Goal: Task Accomplishment & Management: Manage account settings

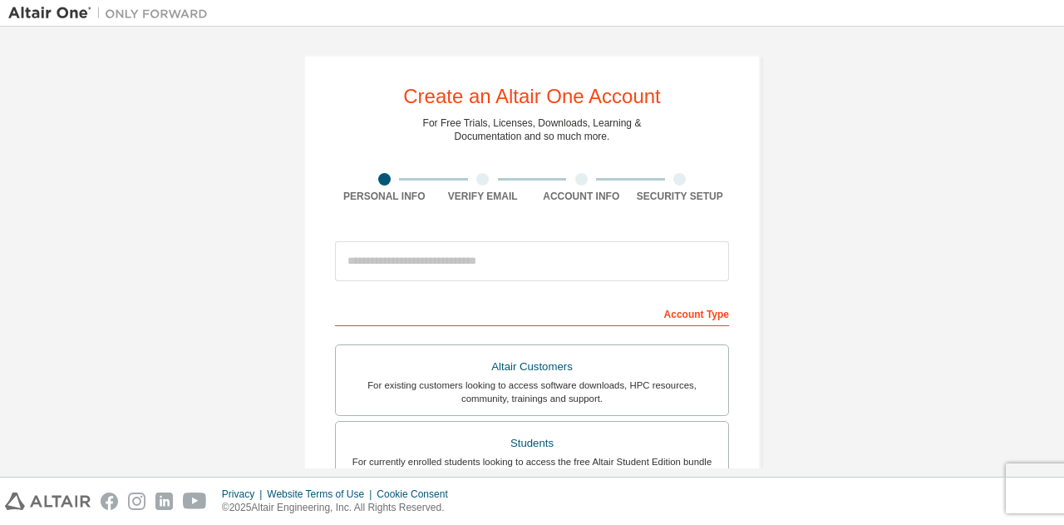
click at [835, 108] on div "Create an Altair One Account For Free Trials, Licenses, Downloads, Learning & D…" at bounding box center [531, 475] width 1047 height 880
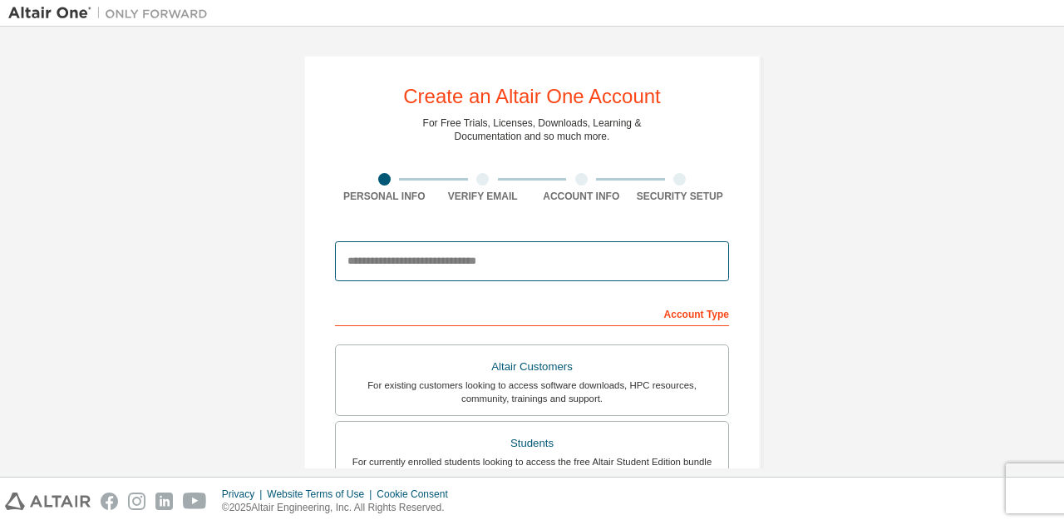
click at [499, 268] on input "email" at bounding box center [532, 261] width 394 height 40
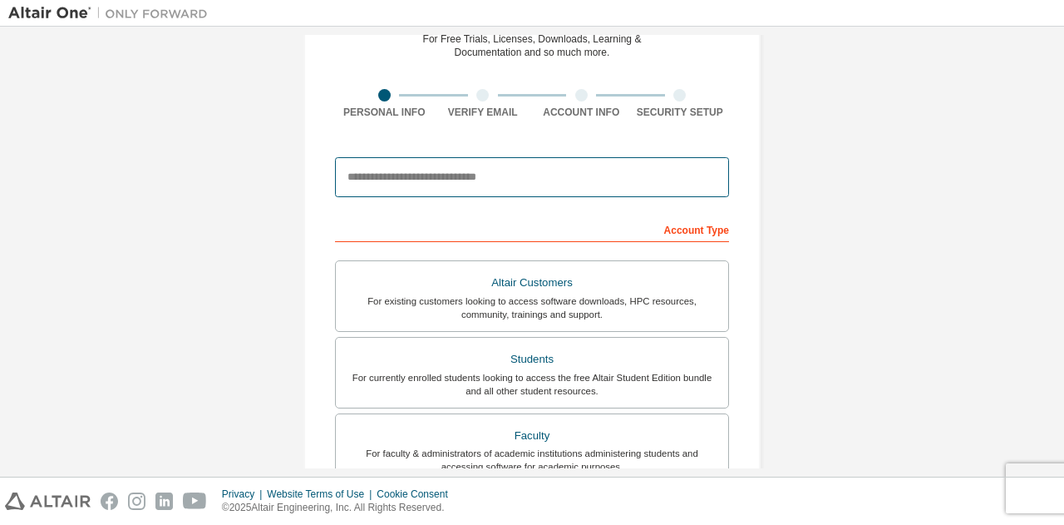
scroll to position [85, 0]
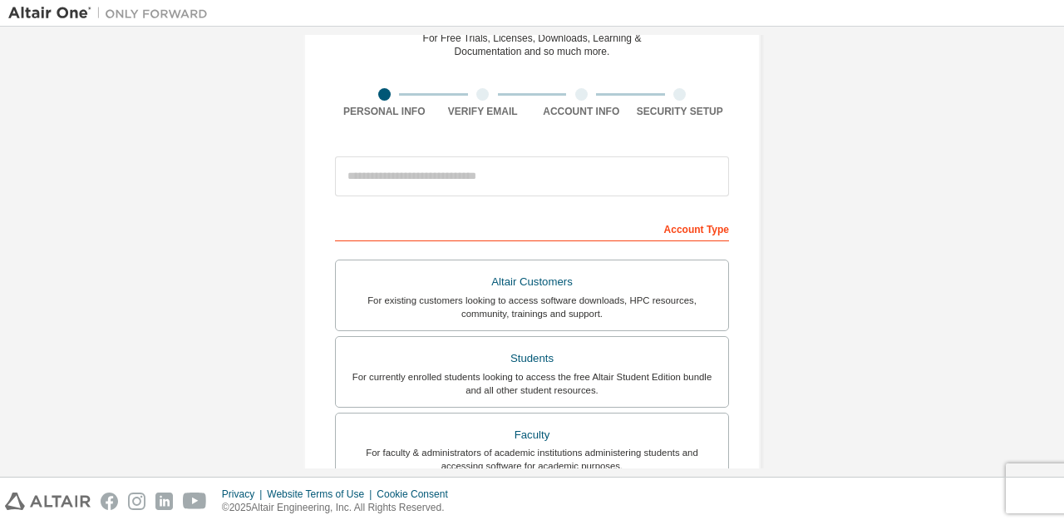
click at [820, 250] on div "Create an Altair One Account For Free Trials, Licenses, Downloads, Learning & D…" at bounding box center [531, 390] width 1047 height 880
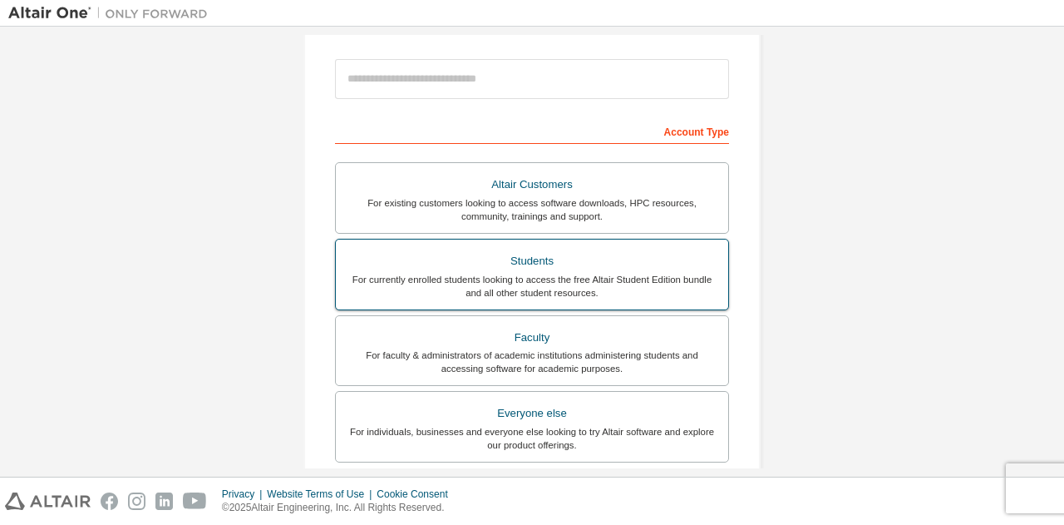
scroll to position [185, 0]
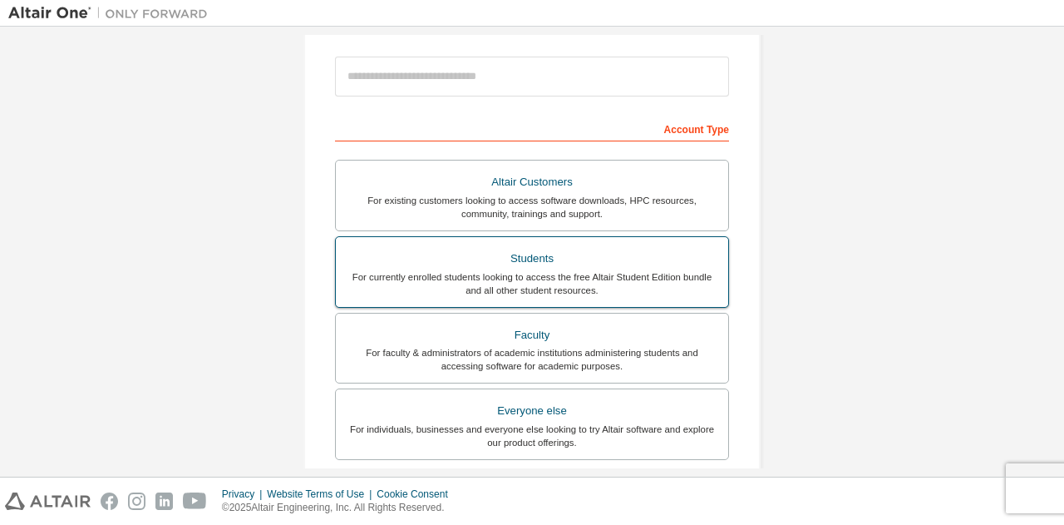
click at [473, 282] on div "For currently enrolled students looking to access the free Altair Student Editi…" at bounding box center [532, 283] width 372 height 27
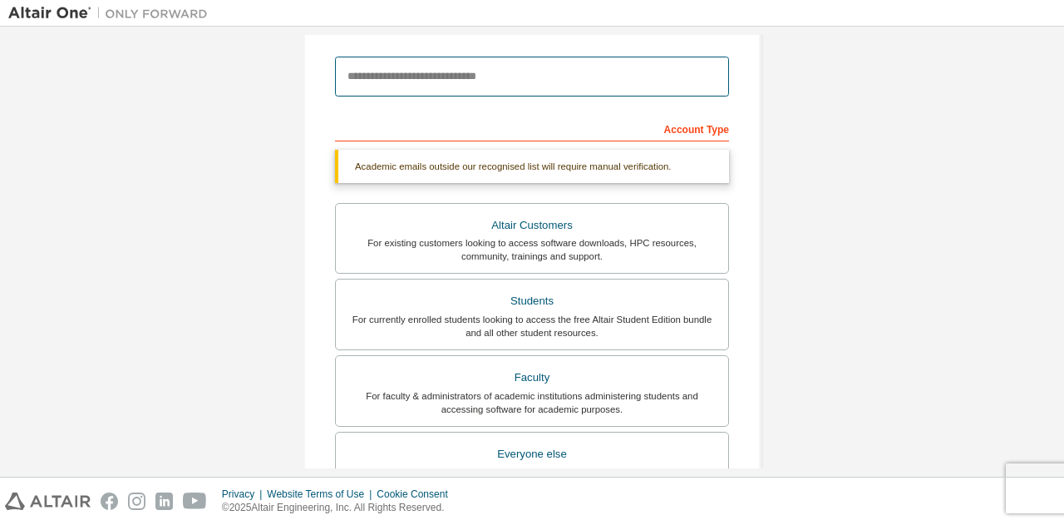
click at [392, 77] on input "email" at bounding box center [532, 77] width 394 height 40
type input "**********"
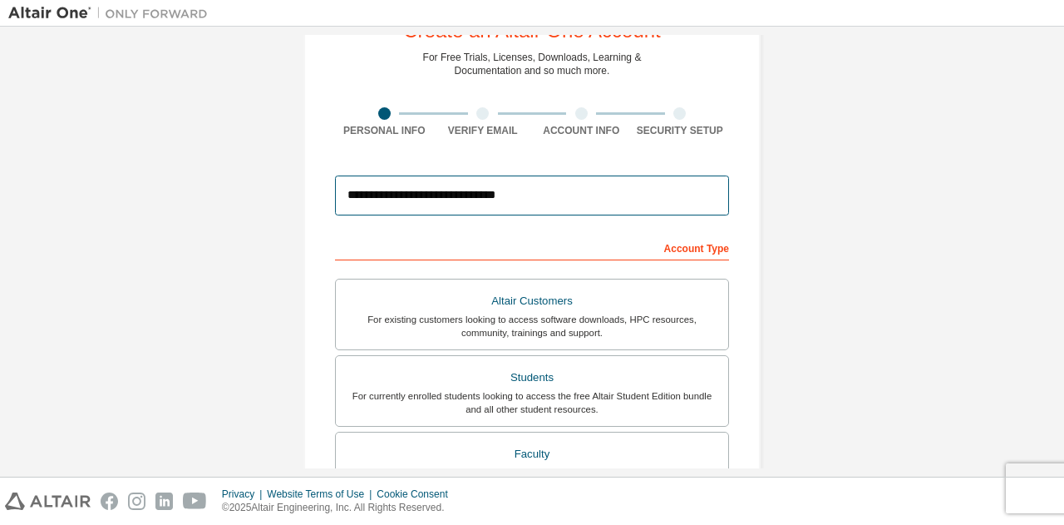
scroll to position [65, 0]
click at [467, 199] on input "**********" at bounding box center [532, 196] width 394 height 40
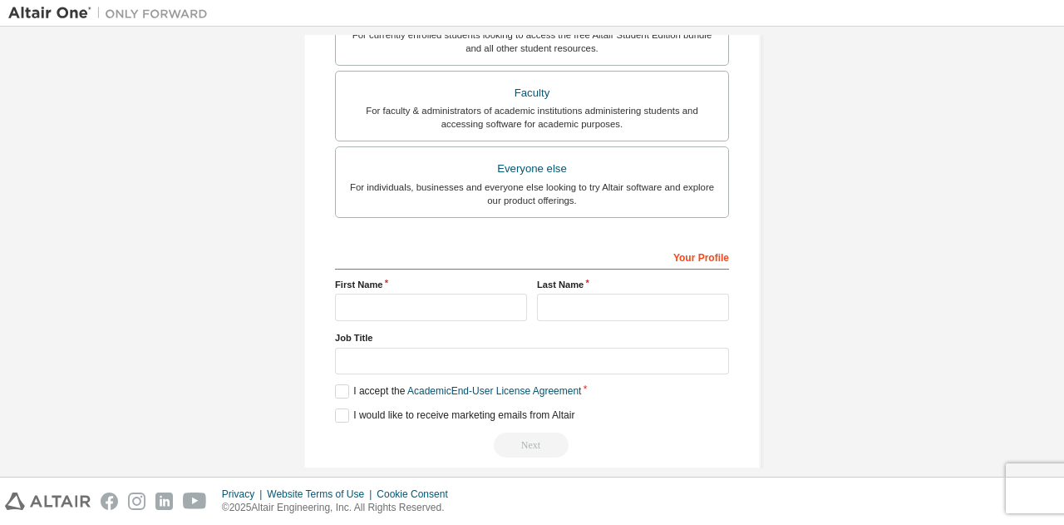
scroll to position [428, 0]
click at [449, 308] on input "text" at bounding box center [431, 305] width 192 height 27
type input "*********"
click at [578, 303] on input "text" at bounding box center [633, 305] width 192 height 27
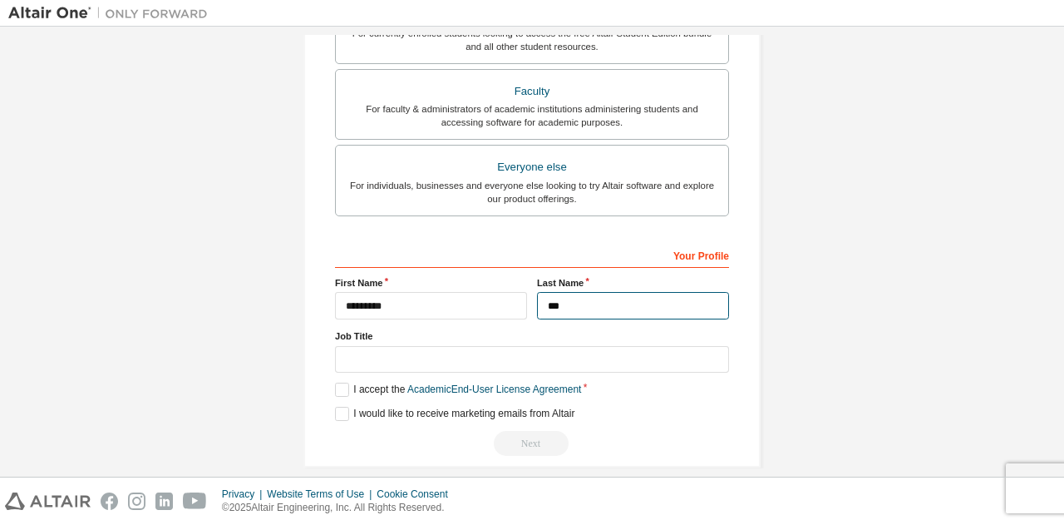
type input "***"
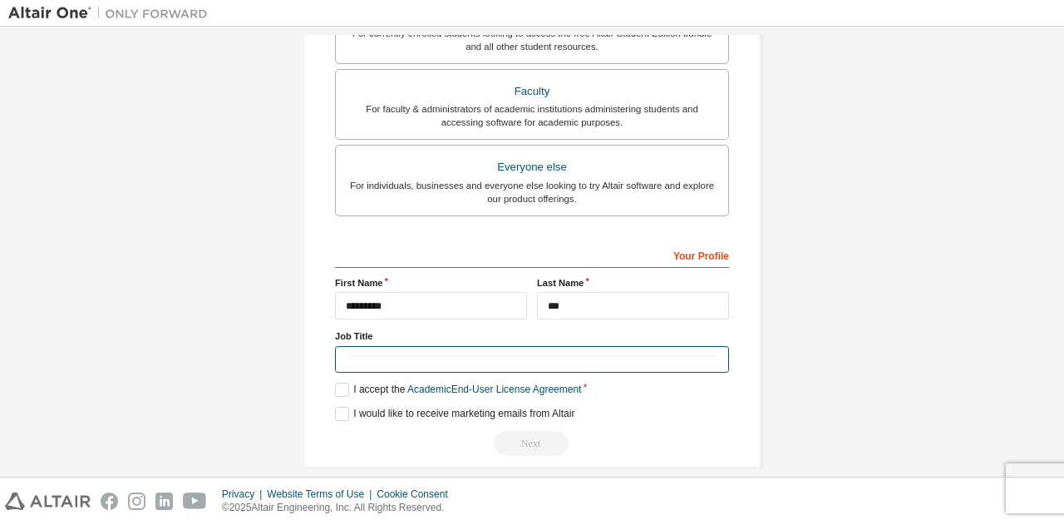
click at [507, 353] on input "text" at bounding box center [532, 359] width 394 height 27
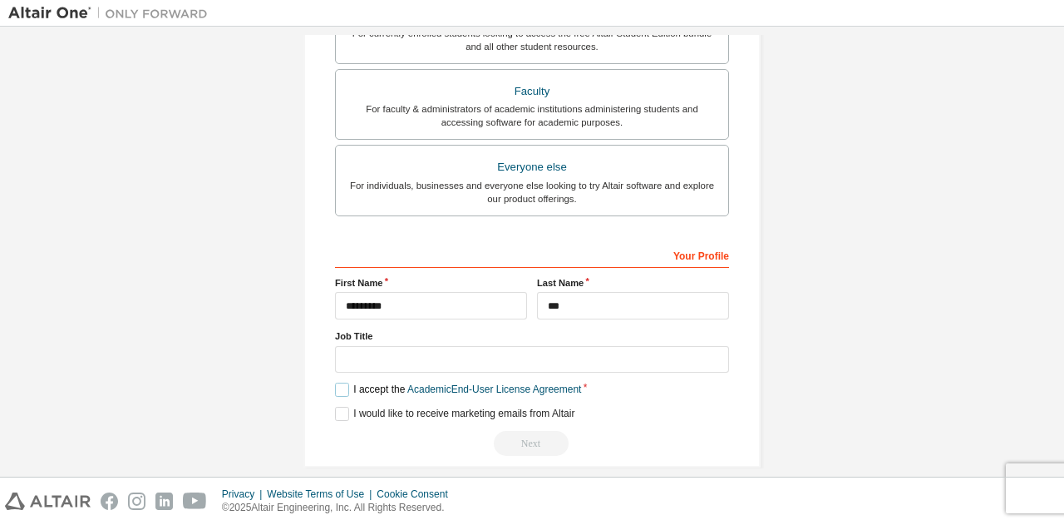
click at [337, 391] on label "I accept the Academic End-User License Agreement" at bounding box center [458, 389] width 246 height 14
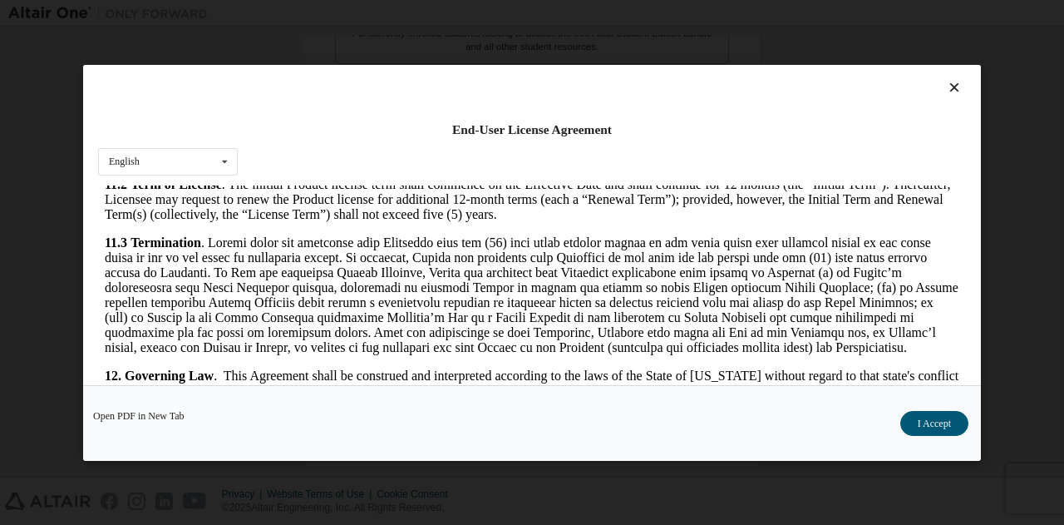
scroll to position [2911, 0]
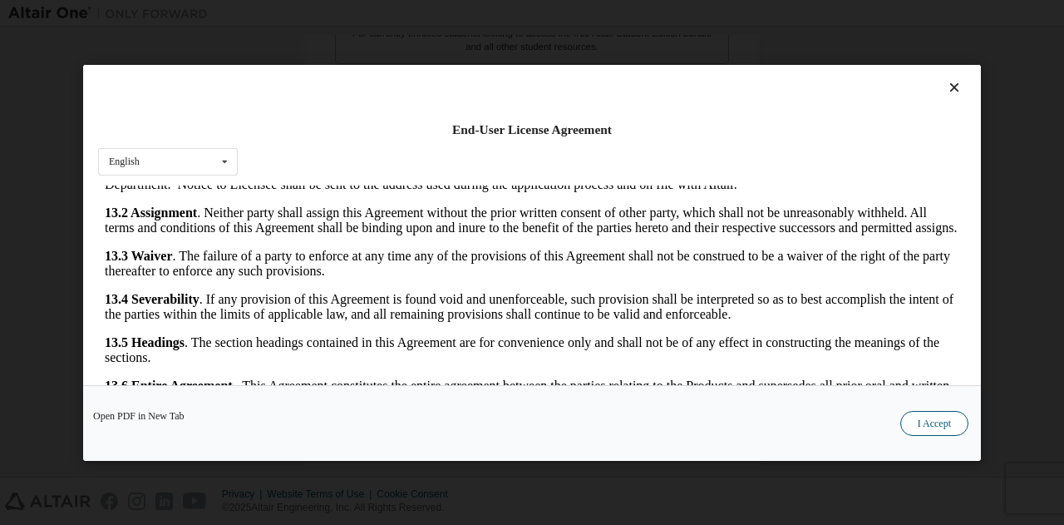
click at [927, 435] on button "I Accept" at bounding box center [934, 422] width 68 height 25
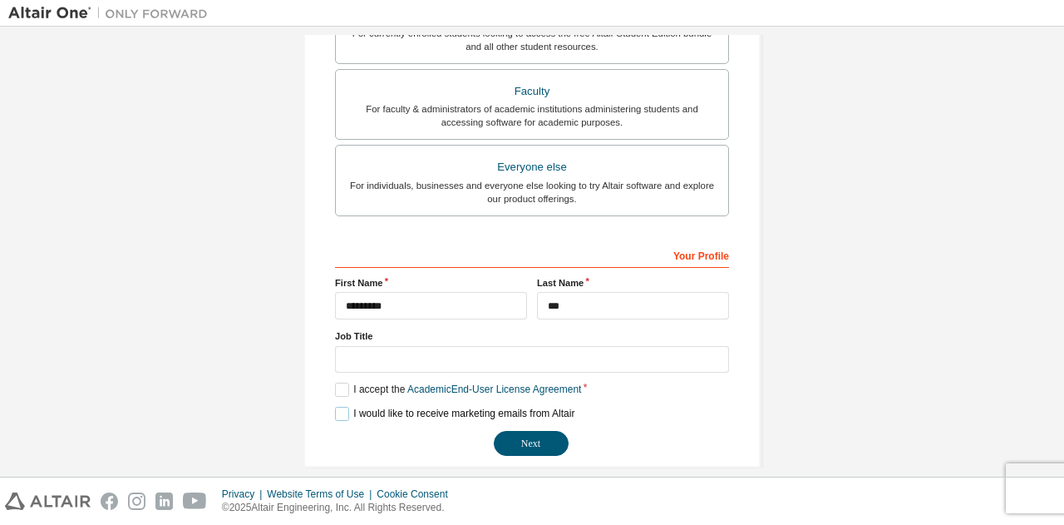
click at [340, 412] on label "I would like to receive marketing emails from Altair" at bounding box center [454, 413] width 239 height 14
click at [522, 445] on button "Next" at bounding box center [531, 443] width 75 height 25
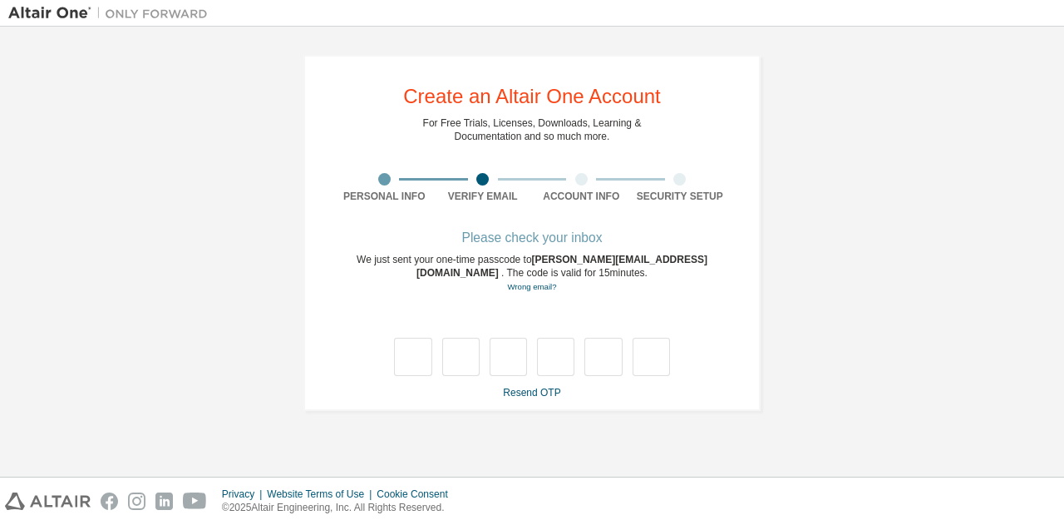
type input "*"
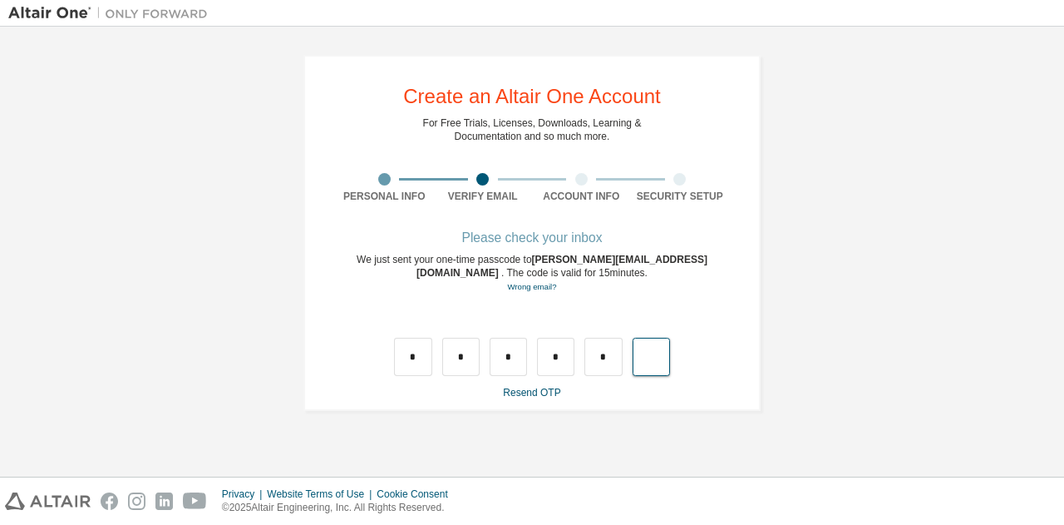
type input "*"
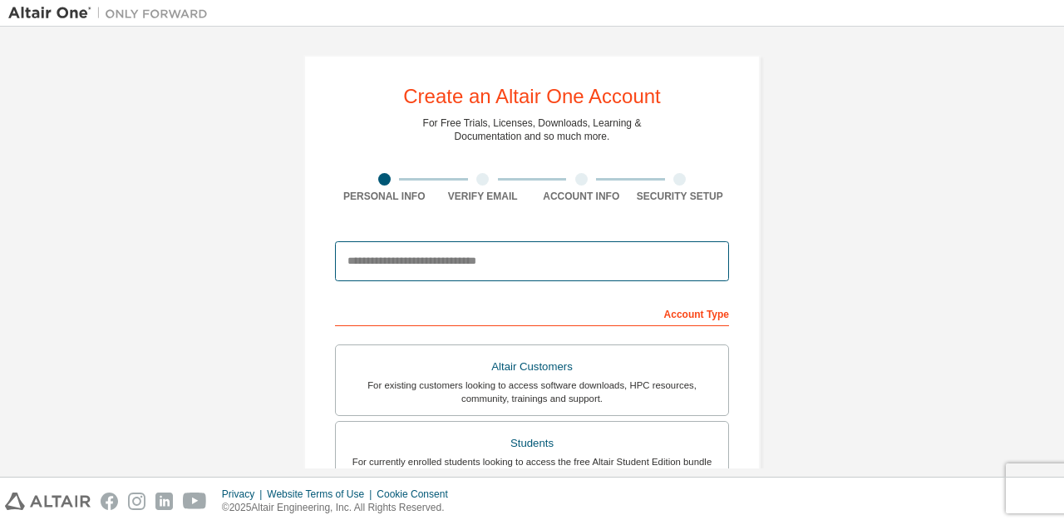
click at [417, 256] on input "email" at bounding box center [532, 261] width 394 height 40
type input "**********"
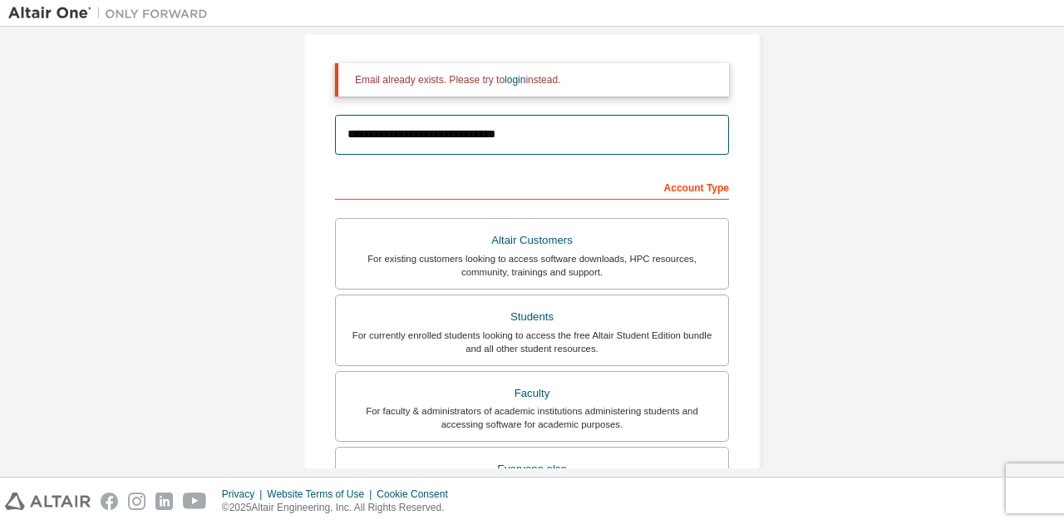
scroll to position [233, 0]
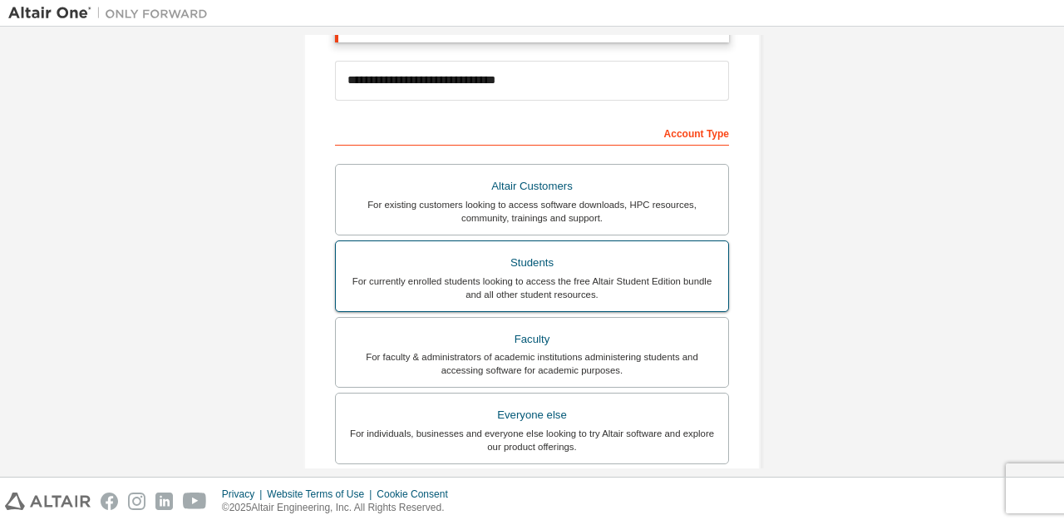
click at [477, 283] on div "For currently enrolled students looking to access the free Altair Student Editi…" at bounding box center [532, 287] width 372 height 27
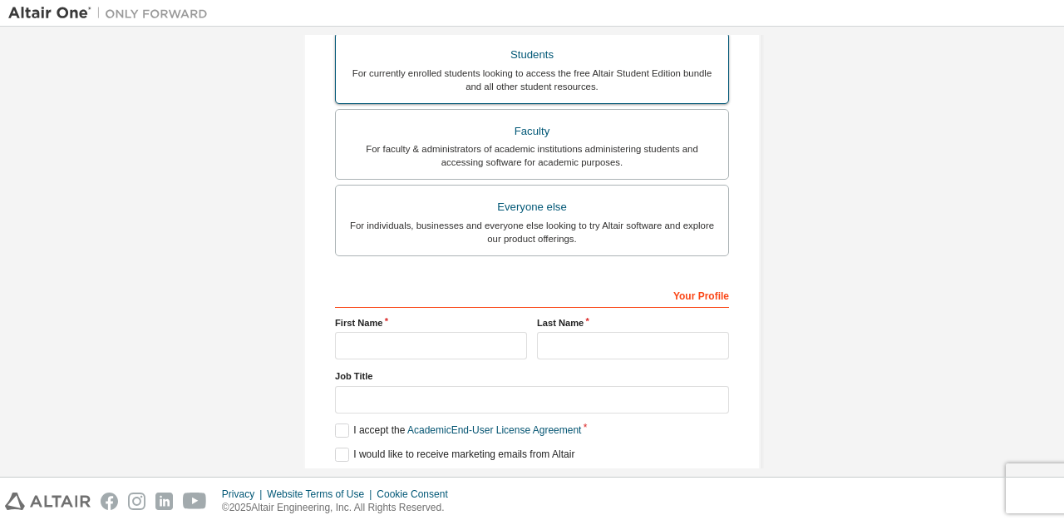
scroll to position [447, 0]
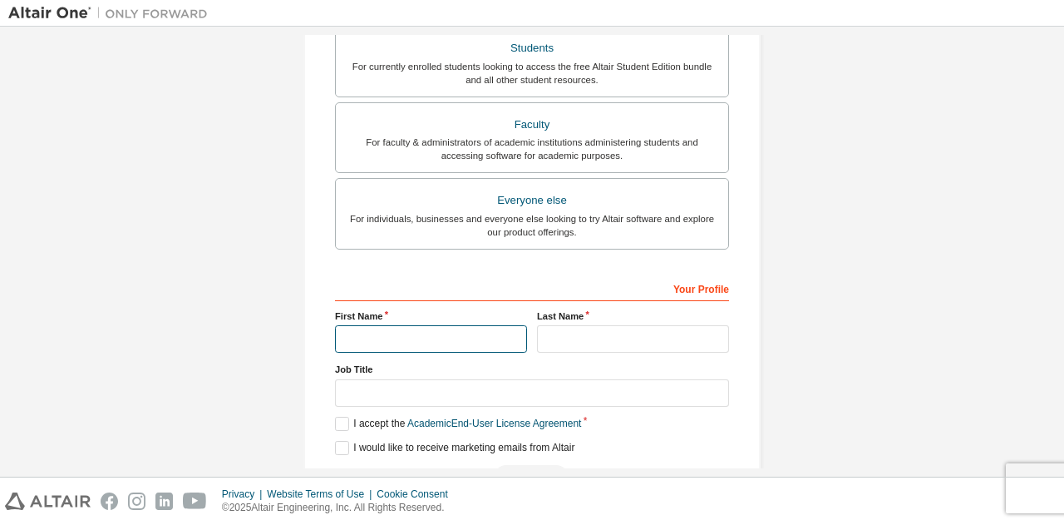
click at [419, 327] on input "text" at bounding box center [431, 338] width 192 height 27
type input "*********"
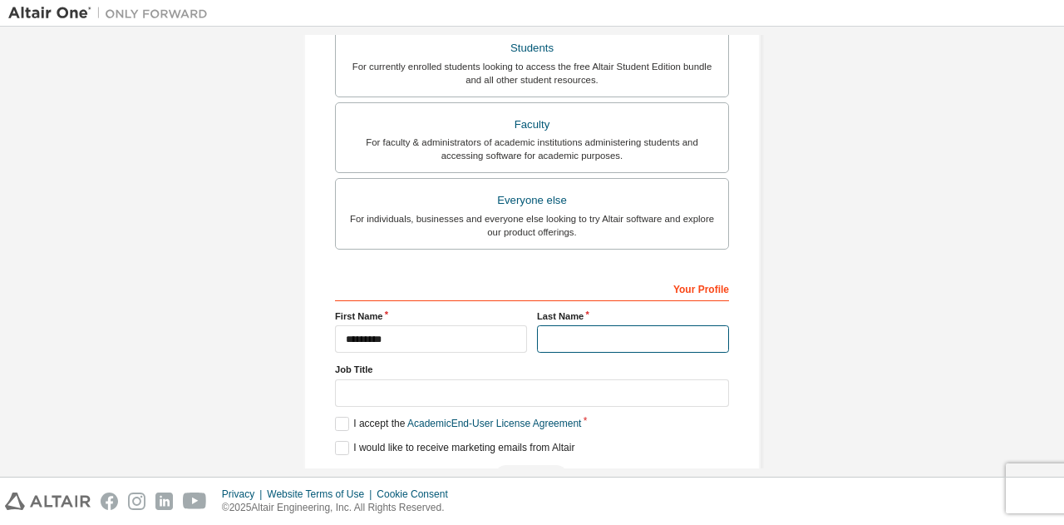
click at [591, 337] on input "text" at bounding box center [633, 338] width 192 height 27
type input "***"
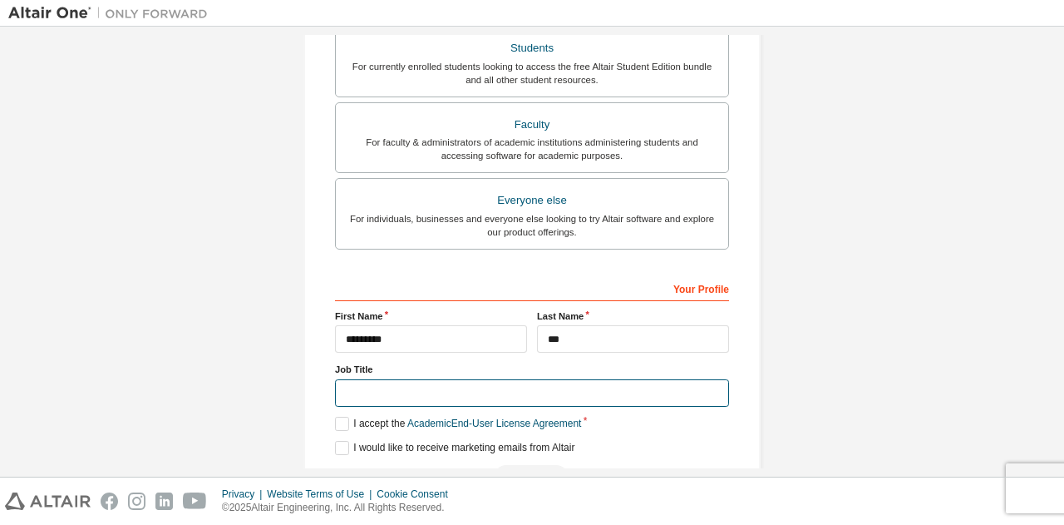
click at [547, 396] on input "text" at bounding box center [532, 392] width 394 height 27
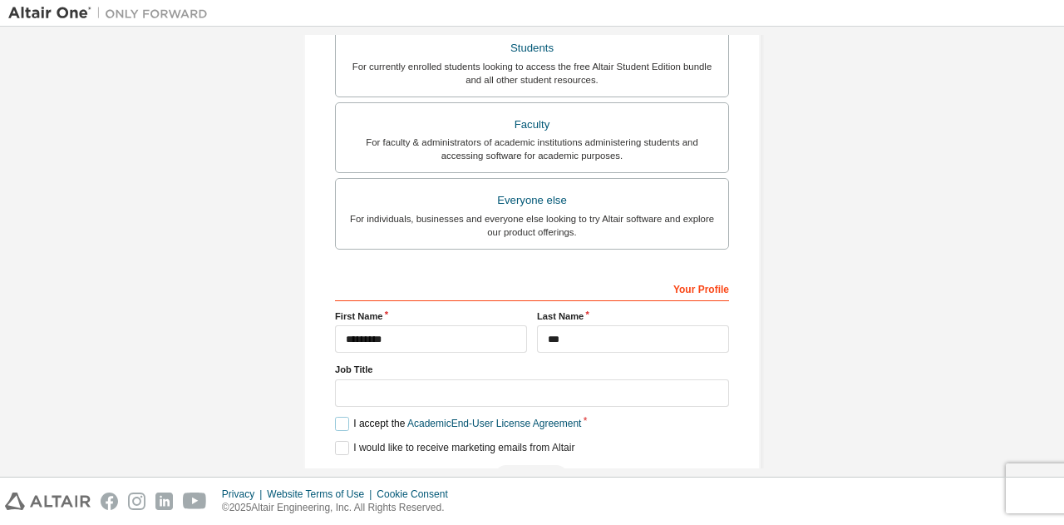
click at [335, 416] on label "I accept the Academic End-User License Agreement" at bounding box center [458, 423] width 246 height 14
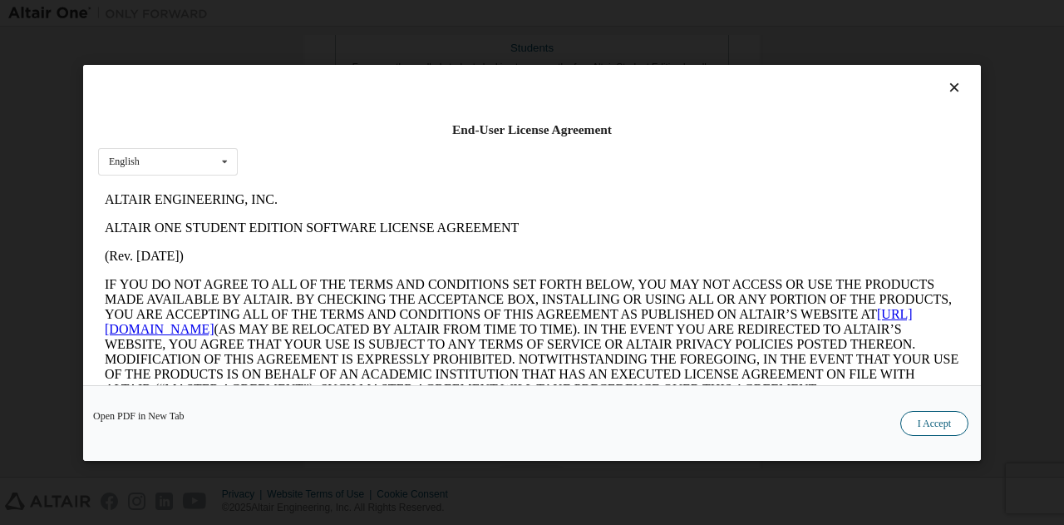
scroll to position [0, 0]
click at [911, 428] on button "I Accept" at bounding box center [934, 422] width 68 height 25
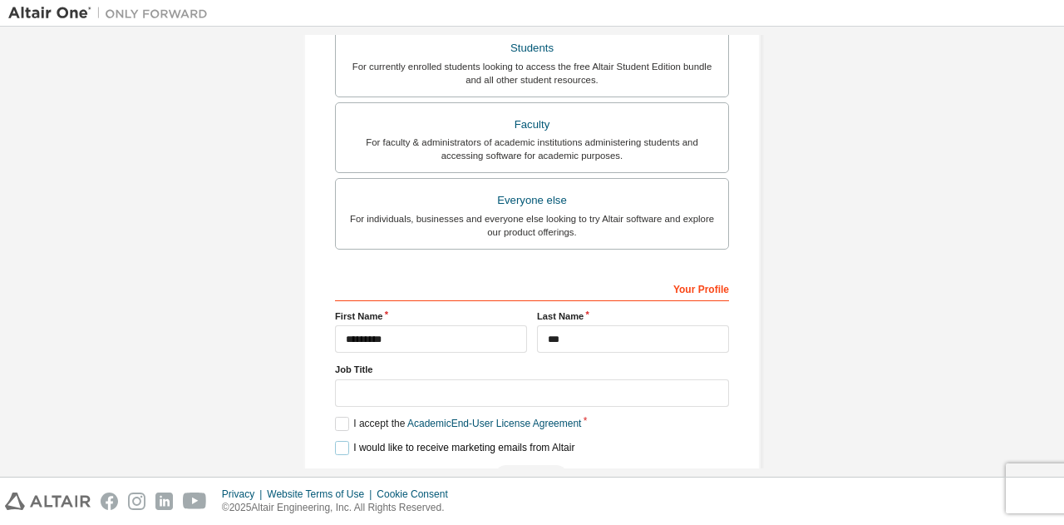
click at [335, 441] on label "I would like to receive marketing emails from Altair" at bounding box center [454, 448] width 239 height 14
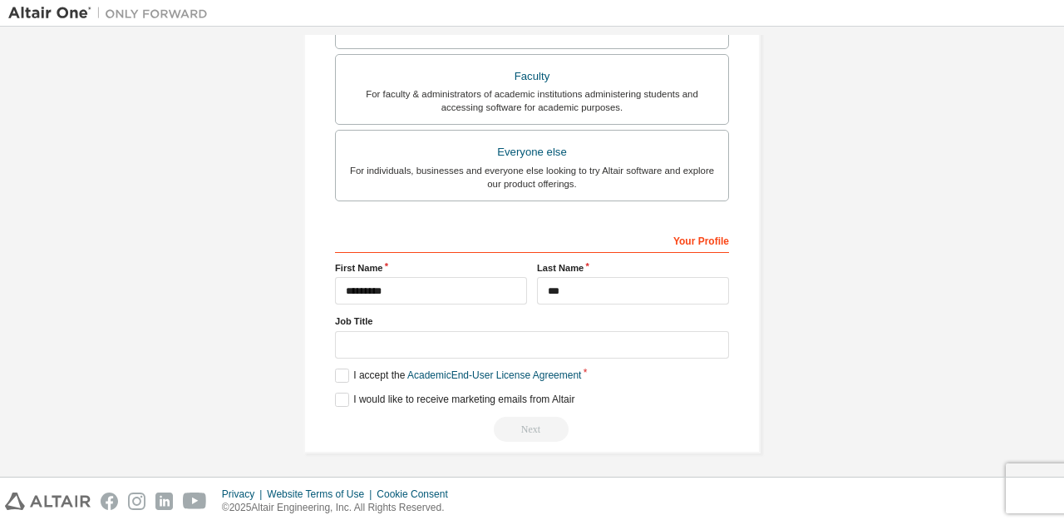
click at [525, 421] on div "Next" at bounding box center [532, 428] width 394 height 25
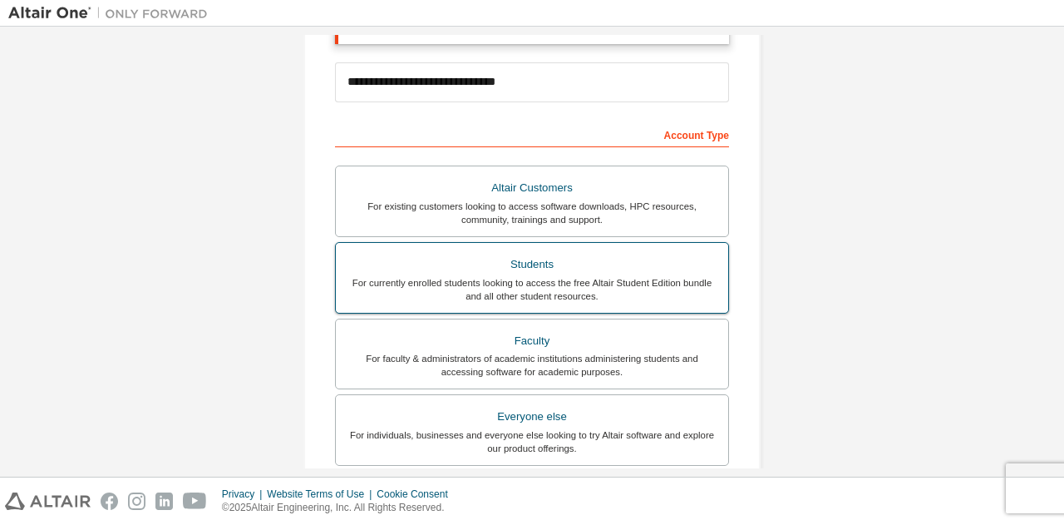
scroll to position [229, 0]
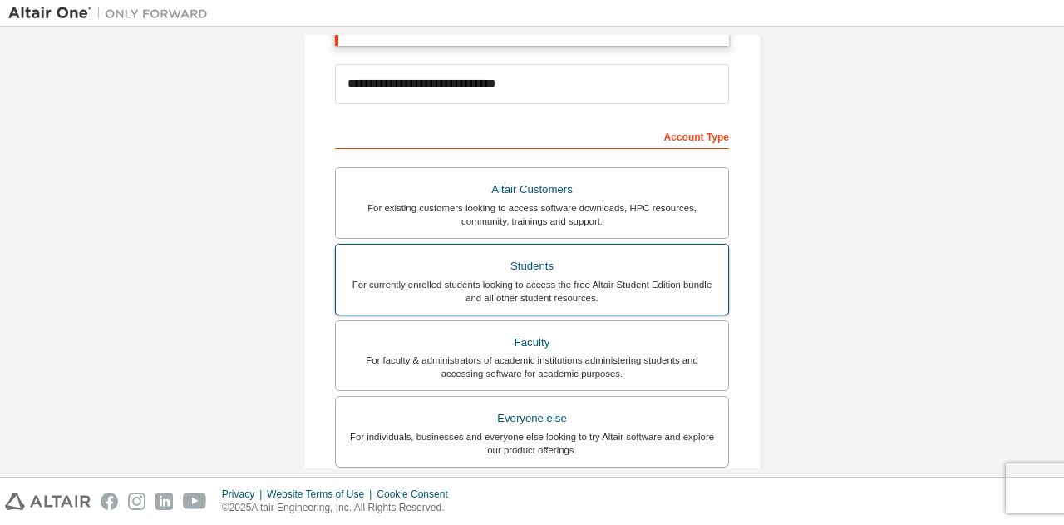
click at [564, 268] on div "Students" at bounding box center [532, 265] width 372 height 23
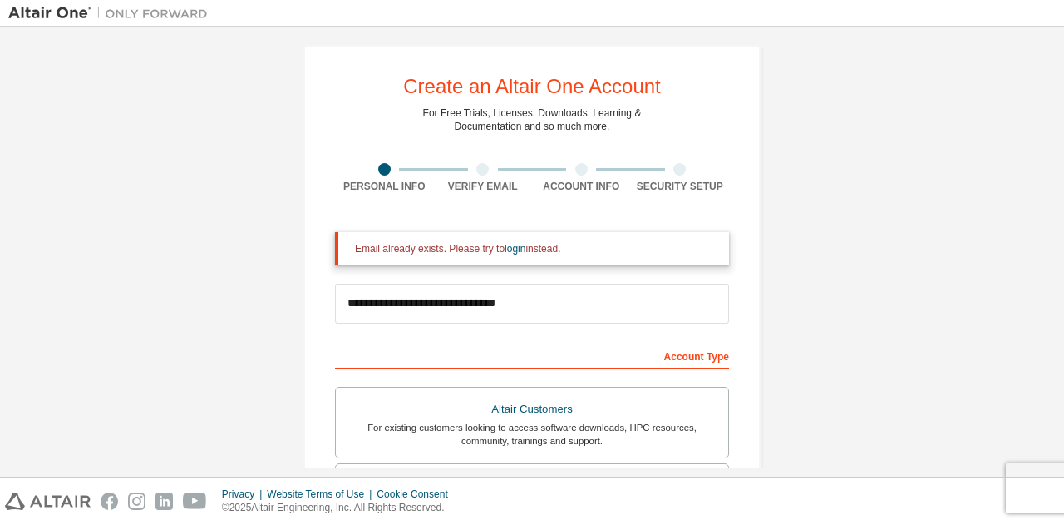
scroll to position [0, 0]
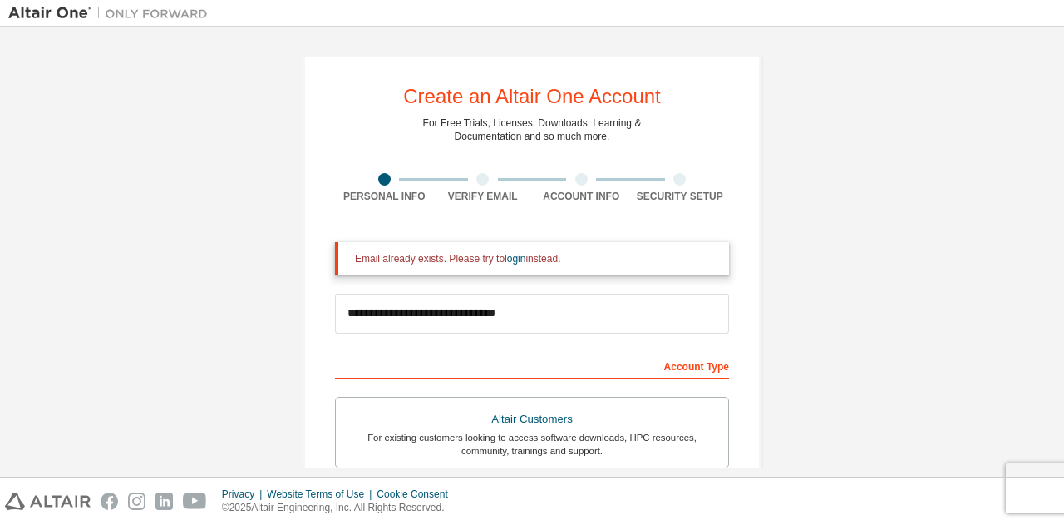
click at [166, 7] on img at bounding box center [112, 13] width 208 height 17
click at [505, 257] on link "login" at bounding box center [515, 259] width 21 height 12
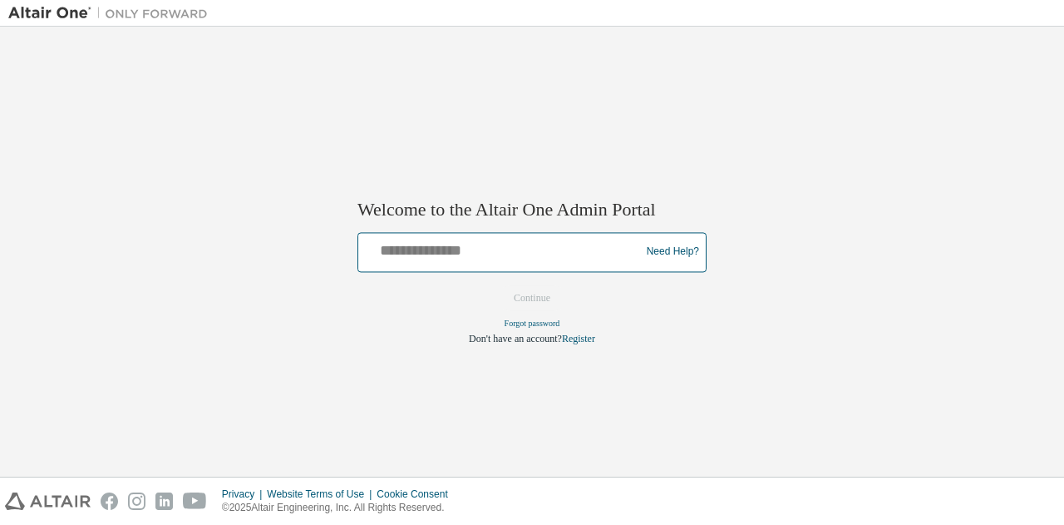
drag, startPoint x: 0, startPoint y: 0, endPoint x: 505, endPoint y: 257, distance: 566.9
click at [505, 257] on input "text" at bounding box center [501, 248] width 273 height 24
type input "**********"
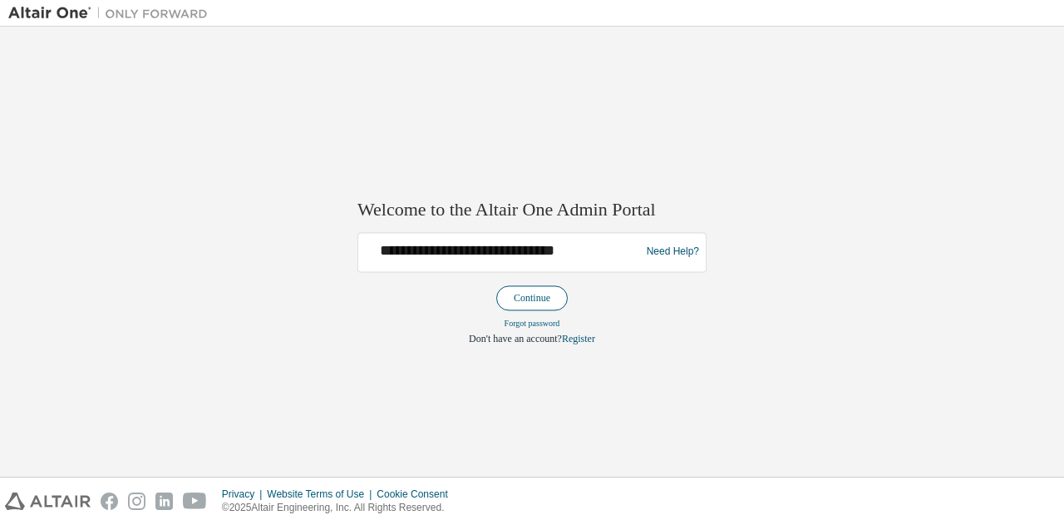
click at [525, 297] on button "Continue" at bounding box center [531, 297] width 71 height 25
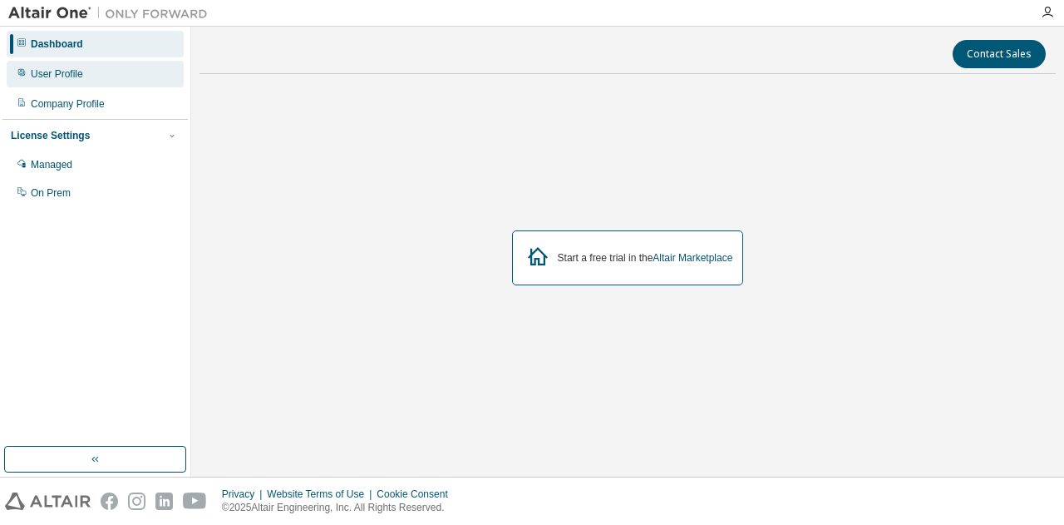
click at [63, 74] on div "User Profile" at bounding box center [57, 73] width 52 height 13
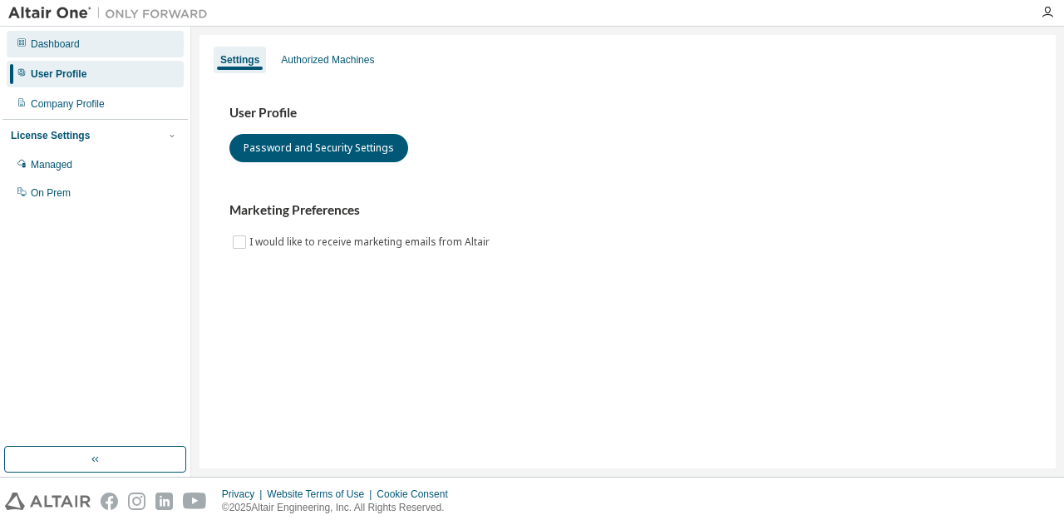
click at [71, 52] on div "Dashboard" at bounding box center [95, 44] width 177 height 27
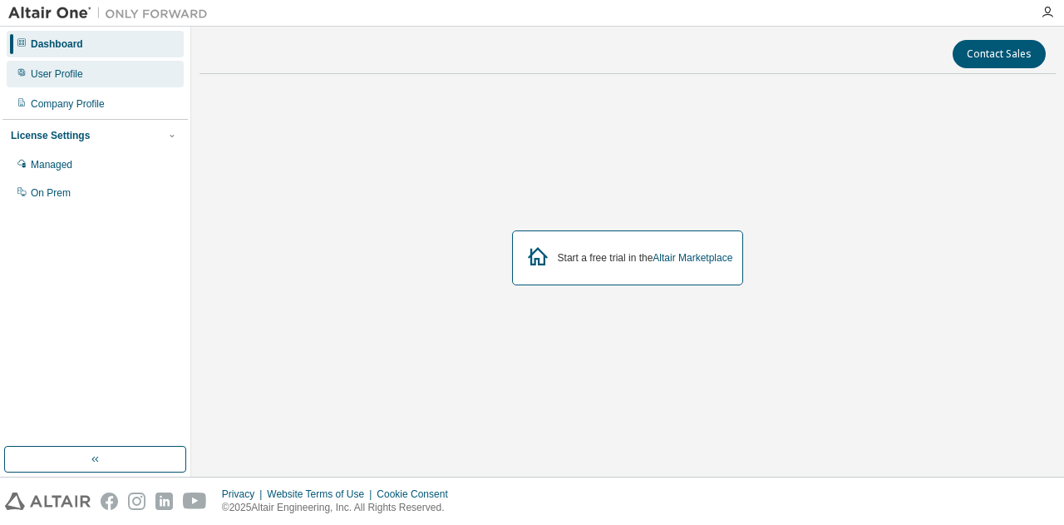
click at [51, 80] on div "User Profile" at bounding box center [57, 73] width 52 height 13
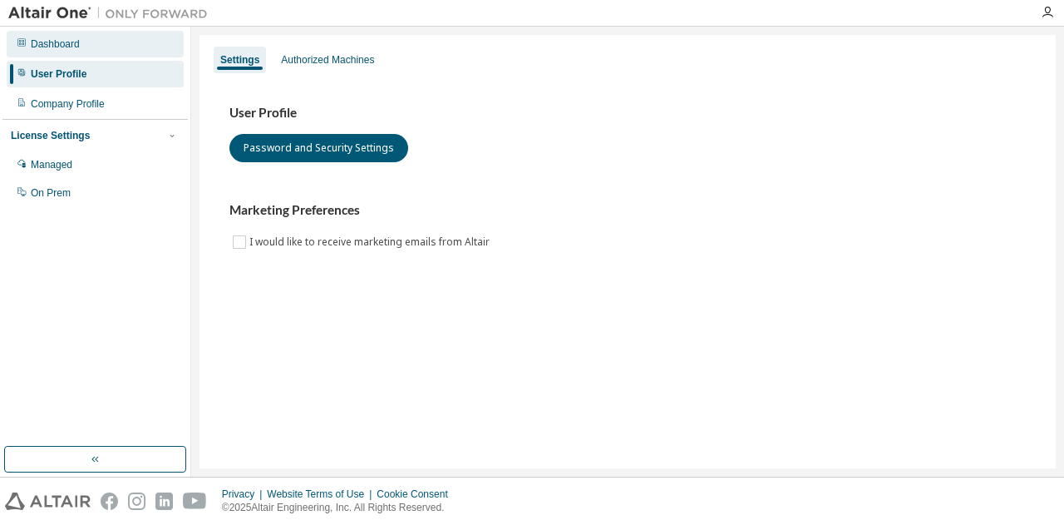
click at [76, 49] on div "Dashboard" at bounding box center [55, 43] width 49 height 13
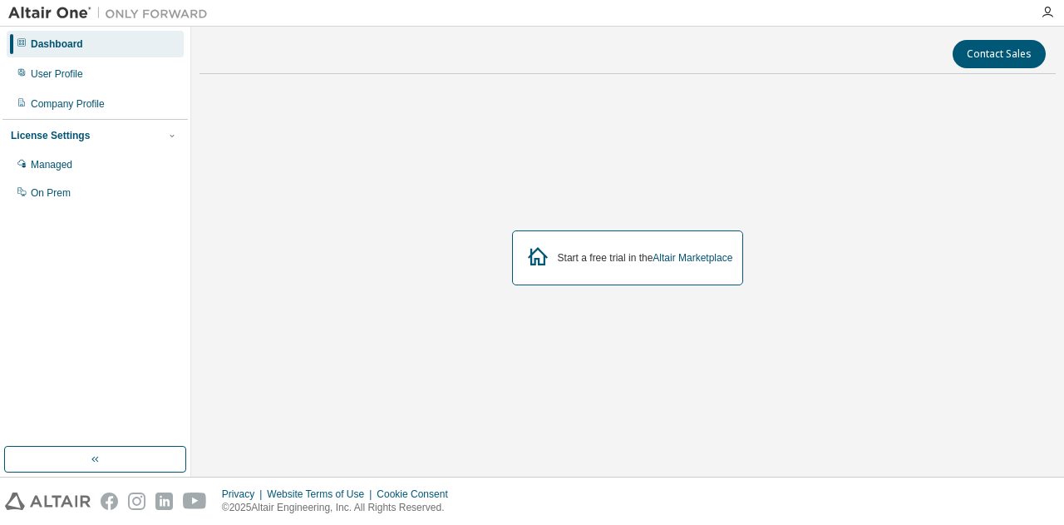
click at [554, 267] on div "Start a free trial in the Altair Marketplace" at bounding box center [628, 257] width 232 height 55
click at [540, 262] on icon at bounding box center [538, 256] width 30 height 30
click at [644, 260] on div "Start a free trial in the Altair Marketplace" at bounding box center [645, 257] width 175 height 13
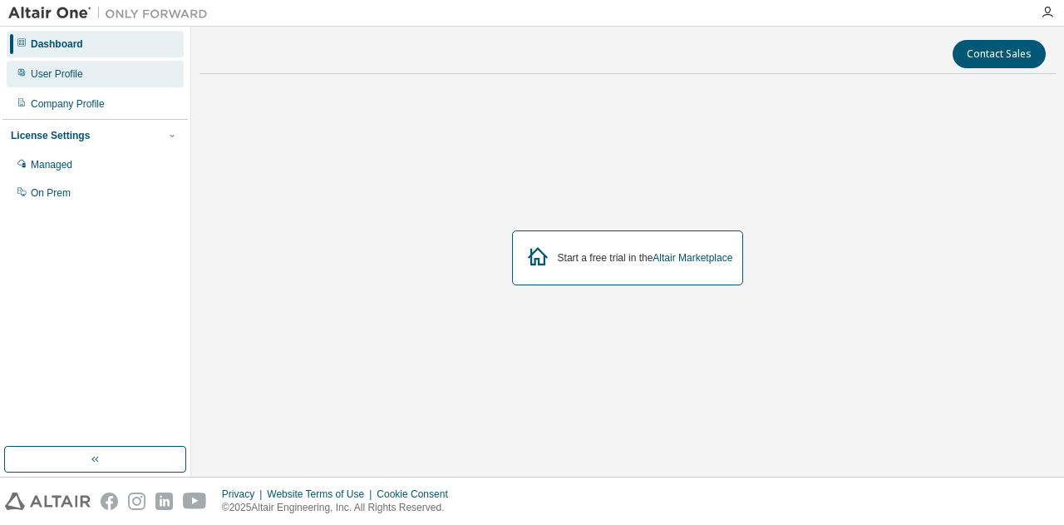
click at [111, 79] on div "User Profile" at bounding box center [95, 74] width 177 height 27
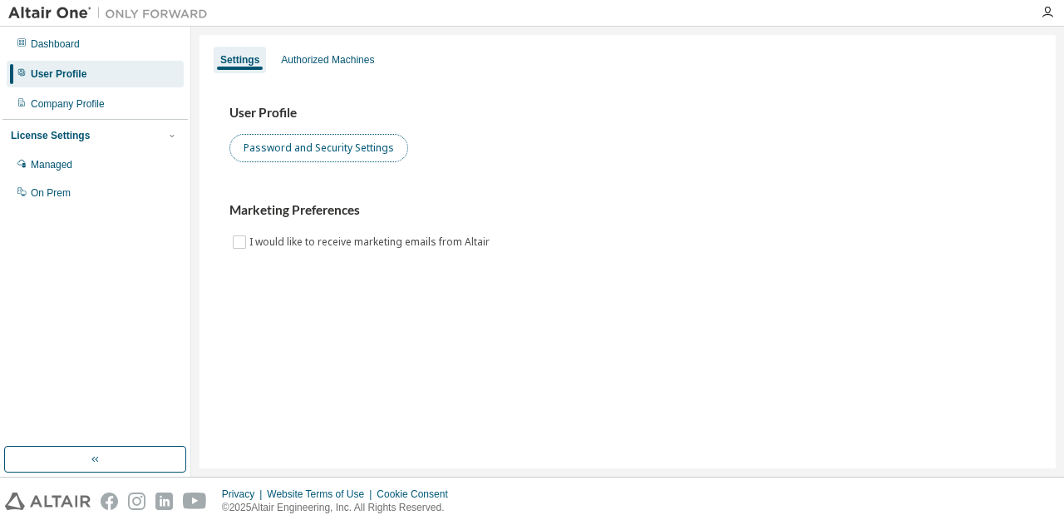
click at [314, 152] on button "Password and Security Settings" at bounding box center [318, 148] width 179 height 28
